Goal: Navigation & Orientation: Find specific page/section

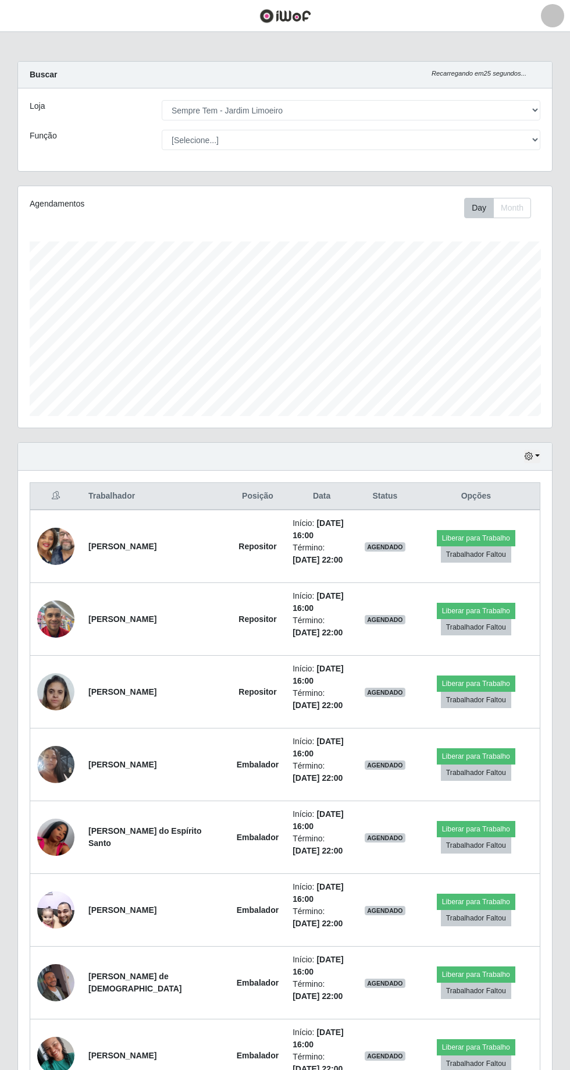
select select "508"
